Goal: Information Seeking & Learning: Check status

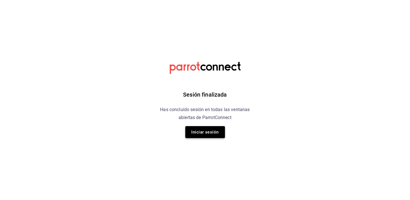
click at [195, 135] on button "Iniciar sesión" at bounding box center [205, 132] width 40 height 12
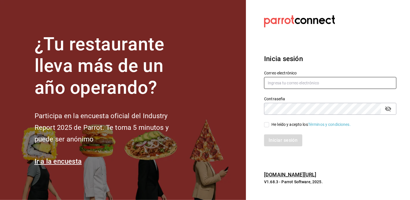
type input "josepalax90@gmail.com"
click at [265, 125] on input "He leído y acepto los Términos y condiciones." at bounding box center [266, 124] width 5 height 5
checkbox input "true"
click at [274, 141] on button "Iniciar sesión" at bounding box center [283, 140] width 39 height 12
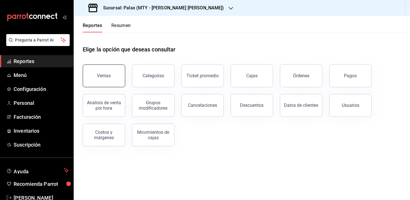
click at [116, 73] on button "Ventas" at bounding box center [104, 75] width 43 height 23
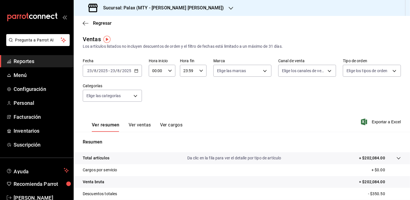
click at [157, 70] on input "00:00" at bounding box center [157, 70] width 17 height 11
click at [154, 109] on span "15" at bounding box center [155, 109] width 4 height 5
type input "15:00"
click at [203, 97] on div at bounding box center [205, 100] width 410 height 200
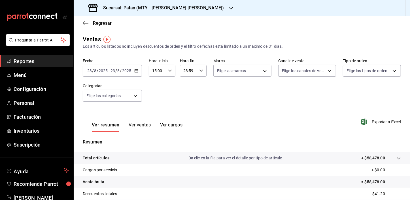
click at [141, 127] on button "Ver ventas" at bounding box center [140, 127] width 22 height 10
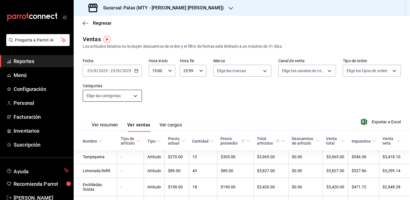
click at [138, 95] on body "Pregunta a Parrot AI Reportes Menú Configuración Personal Facturación Inventari…" at bounding box center [205, 100] width 410 height 200
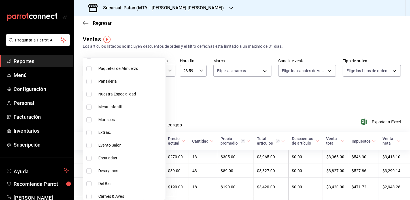
scroll to position [154, 0]
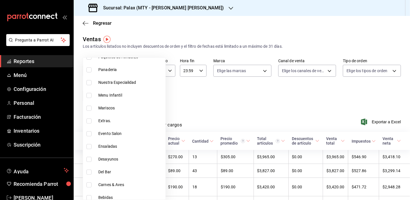
click at [89, 71] on input "checkbox" at bounding box center [88, 69] width 5 height 5
checkbox input "true"
type input "1ceab72d-41dd-42cd-99a7-d415d46efd3f"
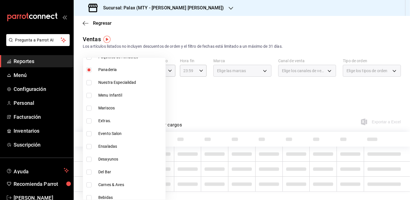
click at [190, 25] on div at bounding box center [205, 100] width 410 height 200
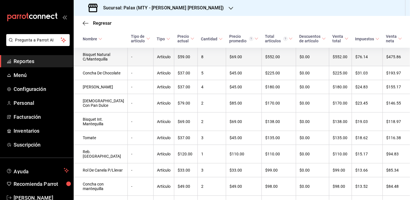
scroll to position [103, 0]
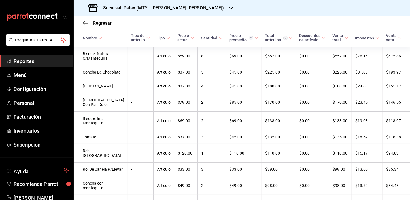
click at [183, 11] on div "Sucursal: Palax (MTY - GARZA SADA)" at bounding box center [156, 8] width 157 height 16
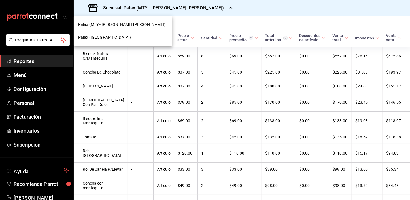
click at [120, 35] on div "Palax (Guadalupe)" at bounding box center [123, 37] width 90 height 6
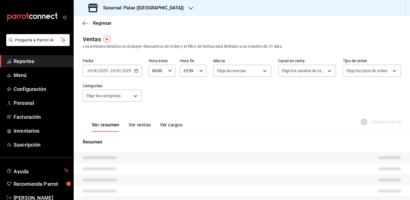
type input "15:00"
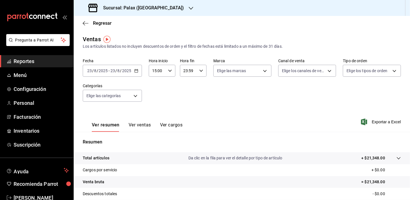
click at [138, 124] on button "Ver ventas" at bounding box center [140, 127] width 22 height 10
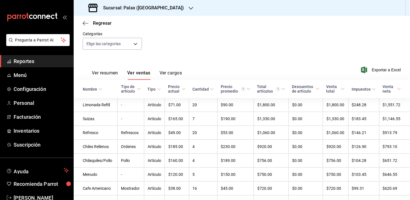
scroll to position [26, 0]
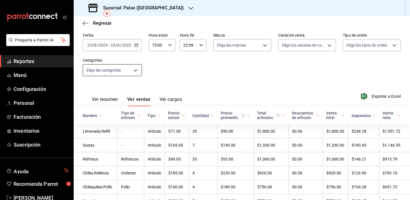
click at [122, 65] on body "Pregunta a Parrot AI Reportes Menú Configuración Personal Facturación Inventari…" at bounding box center [205, 100] width 410 height 200
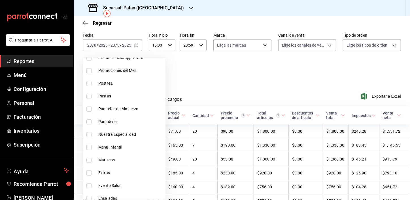
scroll to position [103, 0]
click at [88, 96] on input "checkbox" at bounding box center [88, 95] width 5 height 5
checkbox input "true"
type input "90d14028-a2c9-4fb8-b762-41d9ea373592"
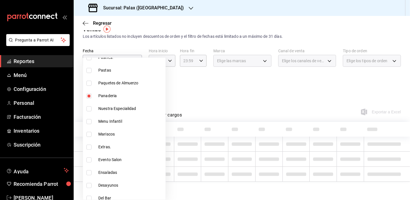
click at [193, 80] on div at bounding box center [205, 100] width 410 height 200
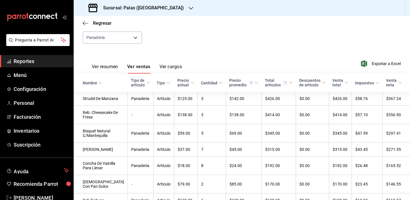
scroll to position [24, 0]
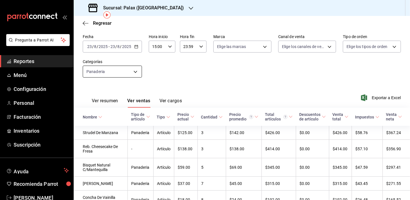
click at [100, 73] on body "Pregunta a Parrot AI Reportes Menú Configuración Personal Facturación Inventari…" at bounding box center [205, 100] width 410 height 200
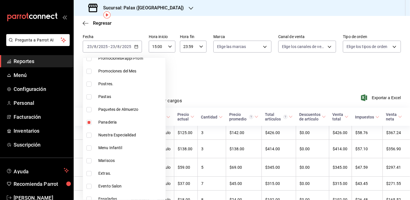
scroll to position [77, 0]
click at [88, 121] on input "checkbox" at bounding box center [88, 121] width 5 height 5
checkbox input "false"
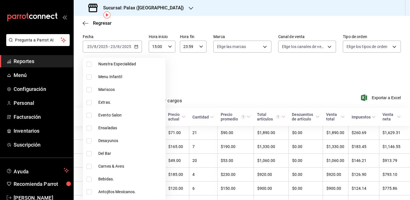
scroll to position [180, 0]
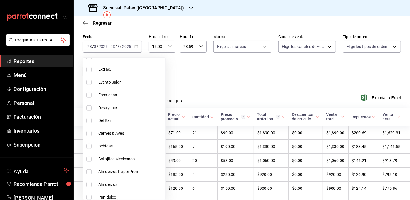
click at [90, 146] on input "checkbox" at bounding box center [88, 145] width 5 height 5
checkbox input "true"
type input "4b82141e-e12f-4992-9202-ab169af21a46"
click at [221, 79] on div at bounding box center [205, 100] width 410 height 200
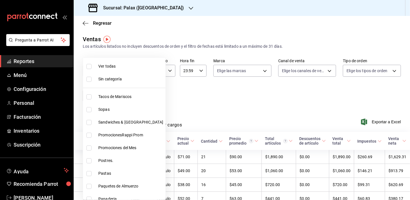
click at [135, 94] on body "Pregunta a Parrot AI Reportes Menú Configuración Personal Facturación Inventari…" at bounding box center [205, 100] width 410 height 200
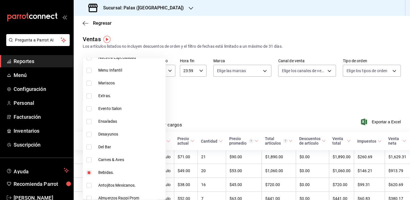
scroll to position [154, 0]
click at [88, 170] on input "checkbox" at bounding box center [88, 171] width 5 height 5
checkbox input "false"
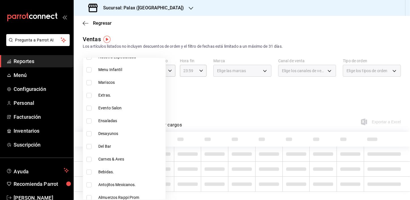
click at [88, 145] on input "checkbox" at bounding box center [88, 146] width 5 height 5
checkbox input "true"
type input "e5fa14e2-c7bb-4afd-b0cf-6d1a2447c4a1"
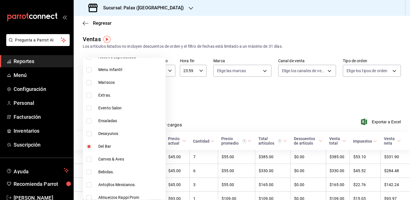
click at [215, 97] on div at bounding box center [205, 100] width 410 height 200
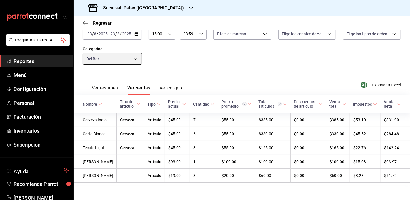
scroll to position [67, 0]
